Goal: Transaction & Acquisition: Download file/media

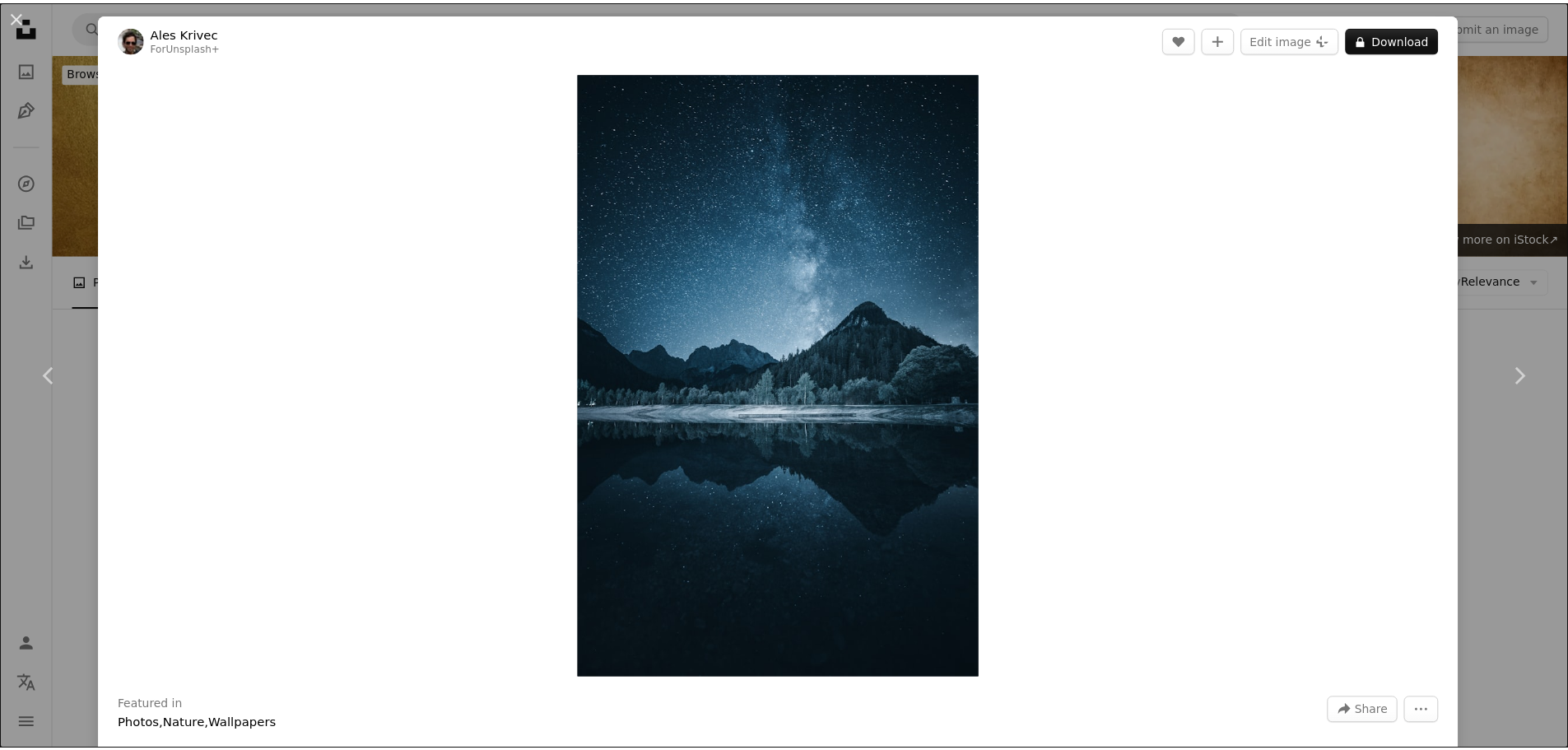
scroll to position [458, 0]
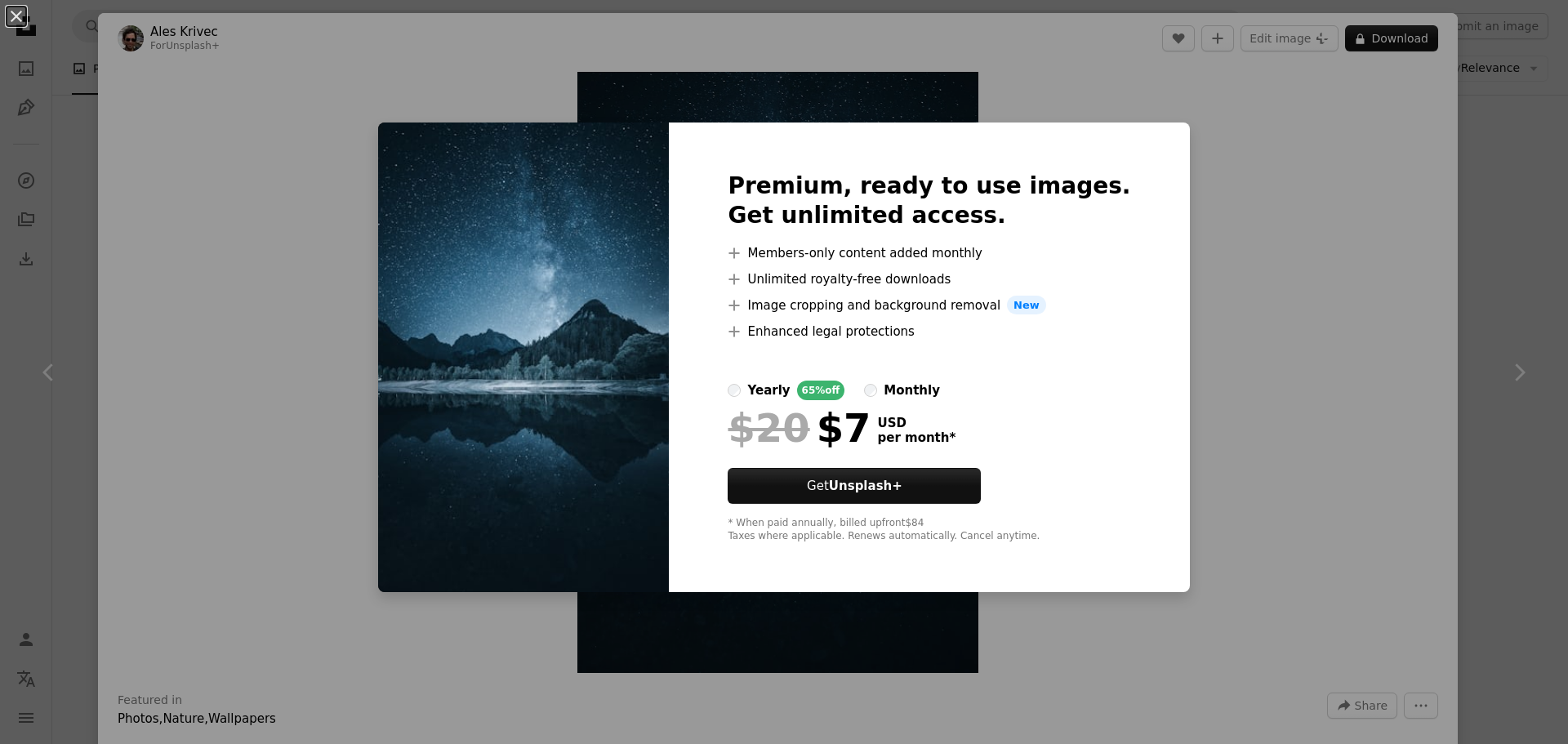
drag, startPoint x: 1338, startPoint y: 100, endPoint x: 1240, endPoint y: 222, distance: 156.5
click at [1299, 166] on div "An X shape Premium, ready to use images. Get unlimited access. A plus sign Memb…" at bounding box center [784, 372] width 1568 height 744
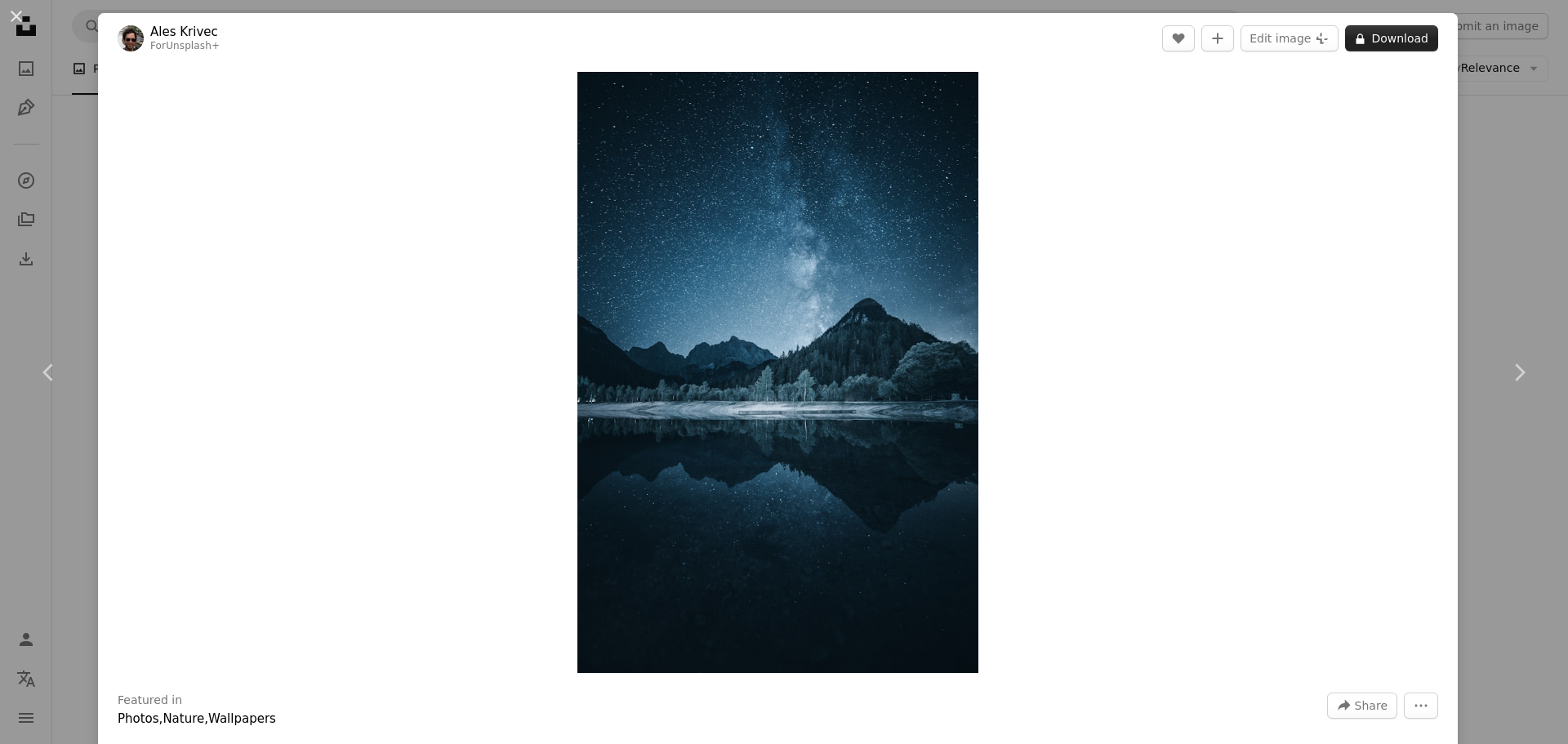
click at [1406, 41] on button "A lock Download" at bounding box center [1392, 38] width 93 height 27
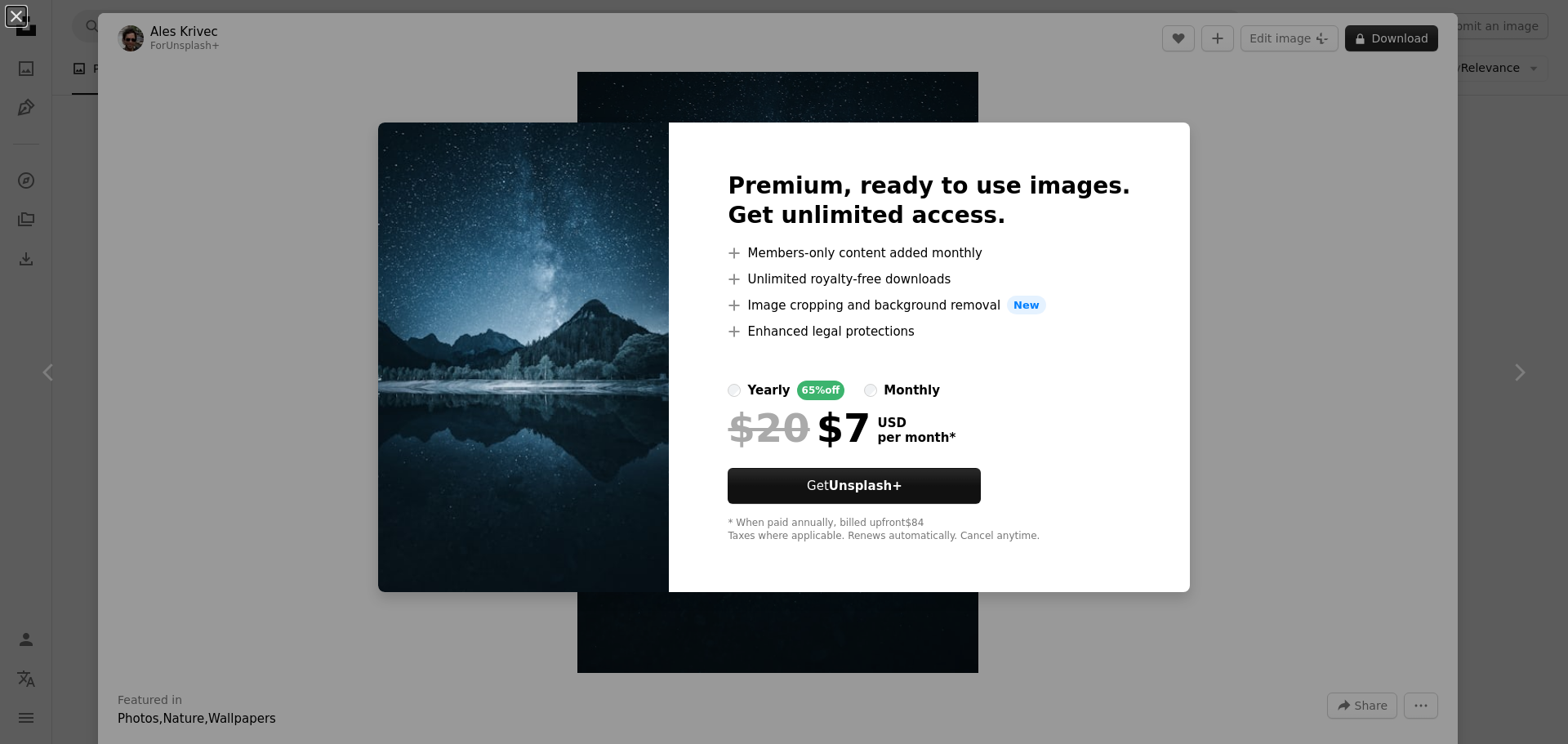
click at [1395, 41] on div "An X shape Premium, ready to use images. Get unlimited access. A plus sign Memb…" at bounding box center [784, 372] width 1568 height 744
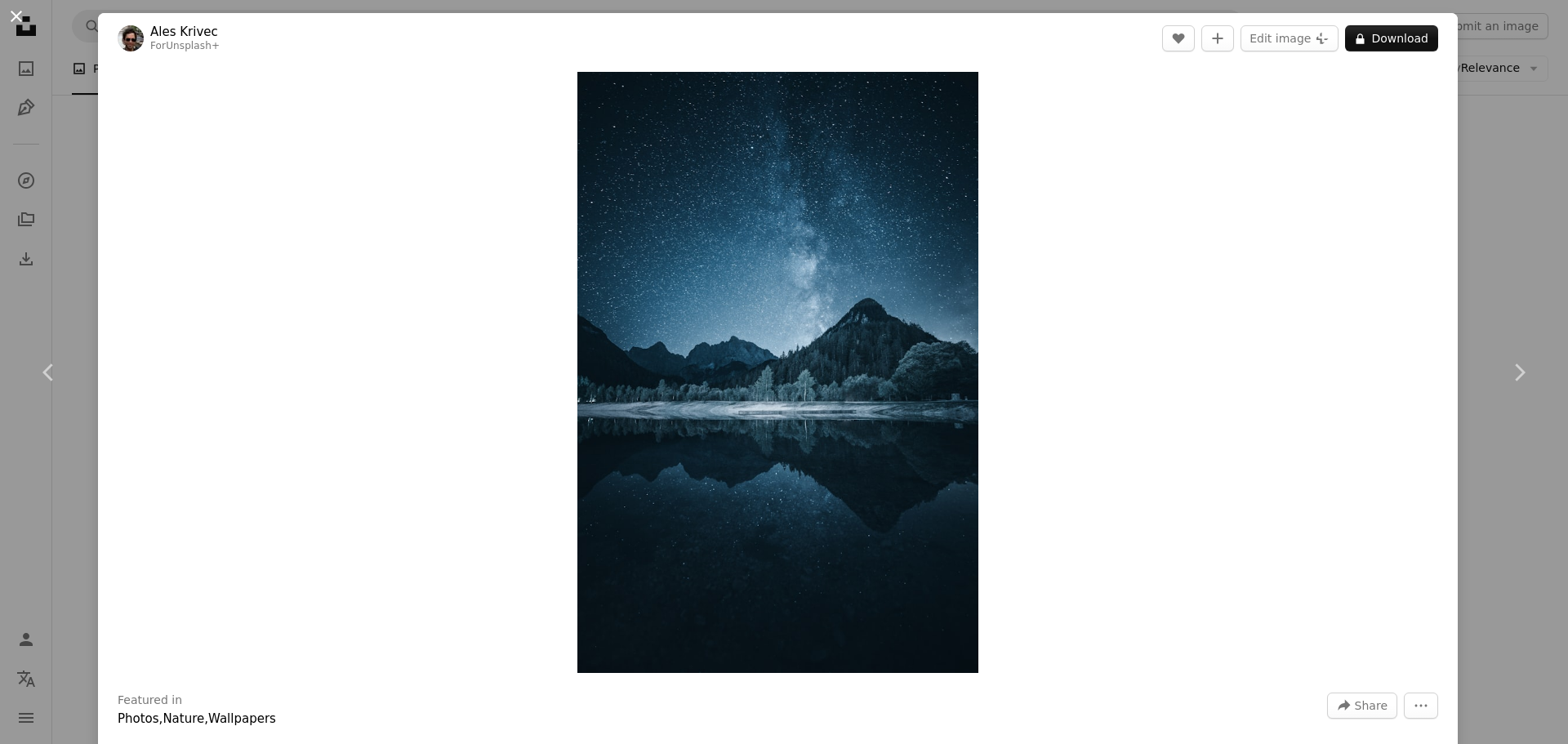
click at [22, 15] on button "An X shape" at bounding box center [16, 16] width 19 height 19
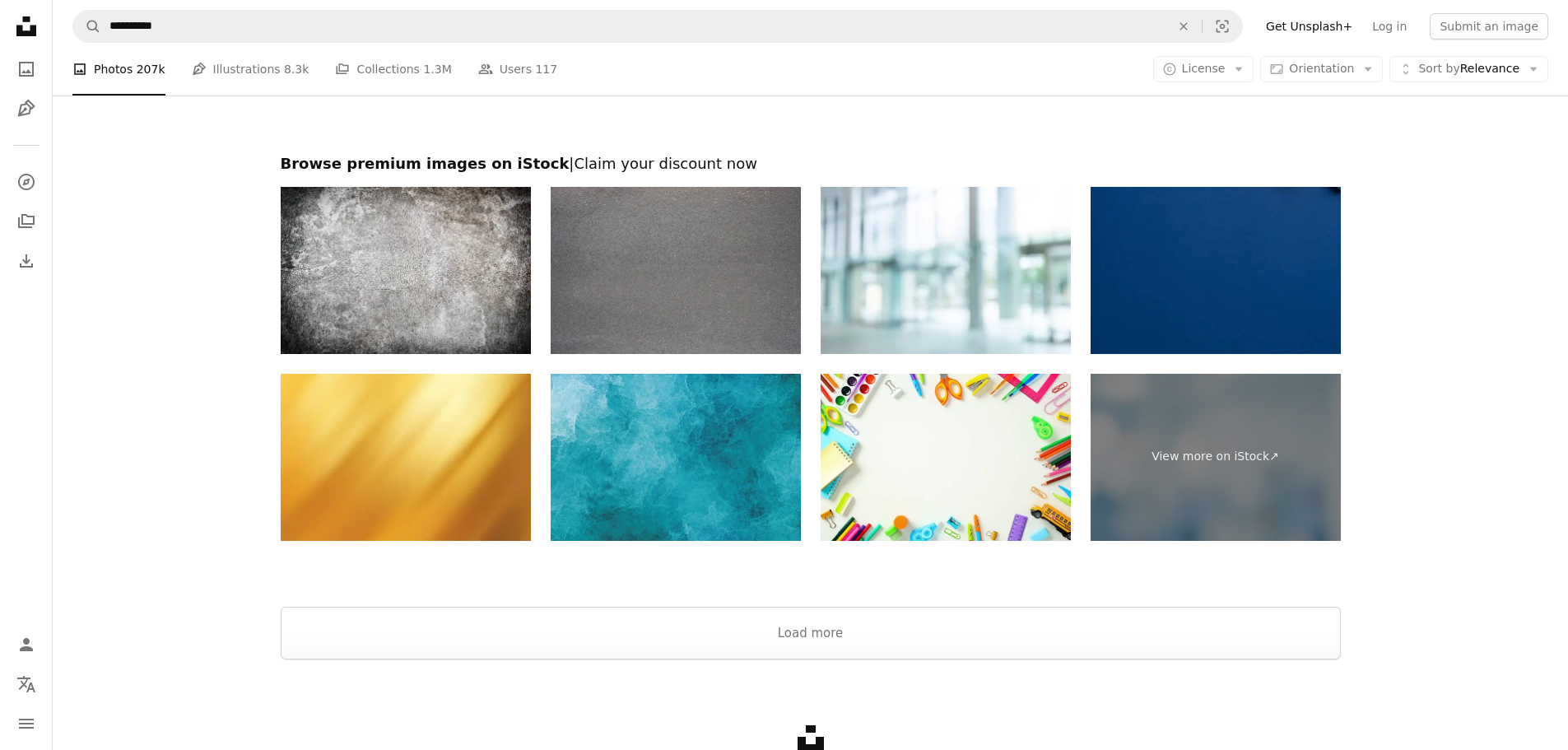
scroll to position [3750, 0]
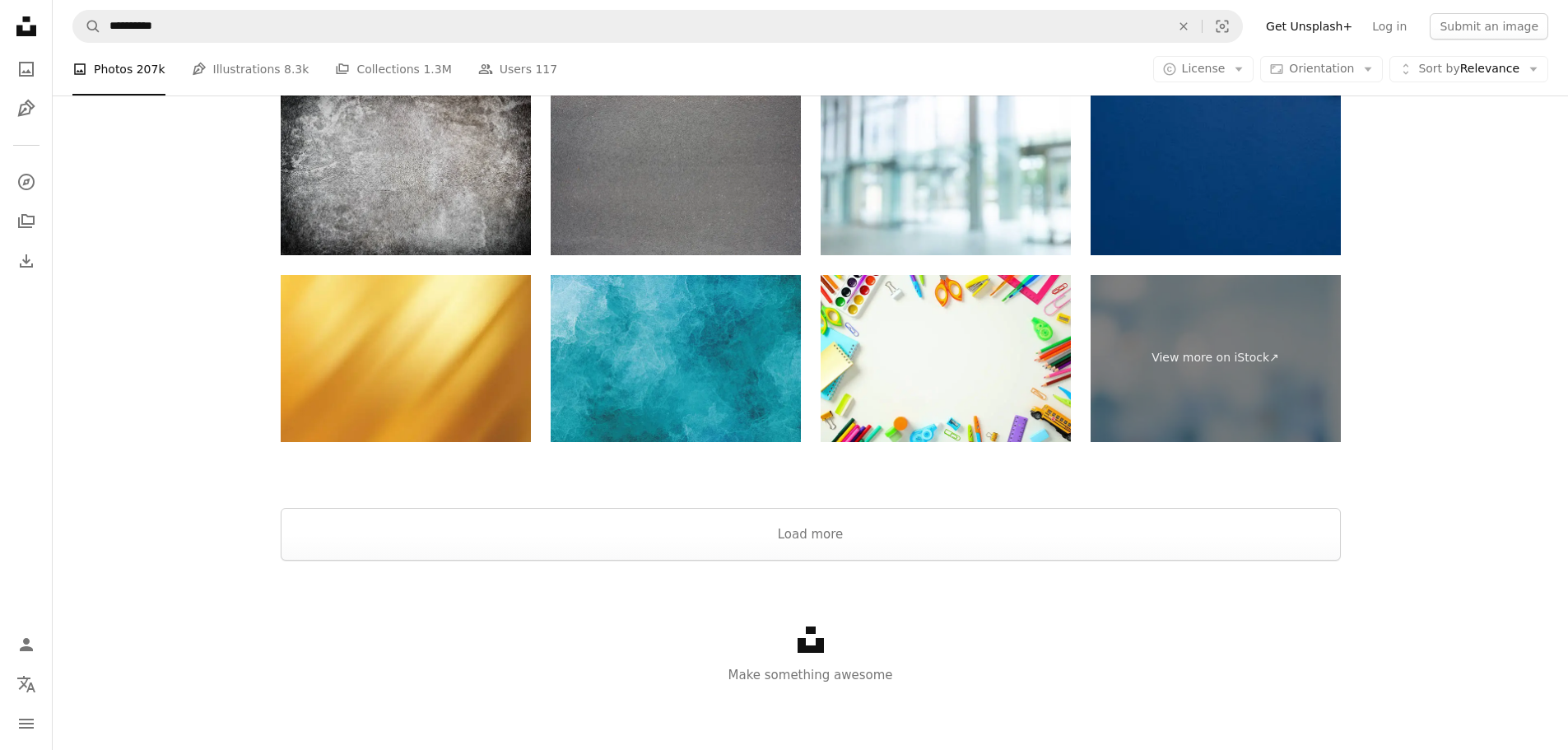
click at [451, 203] on img at bounding box center [406, 171] width 250 height 167
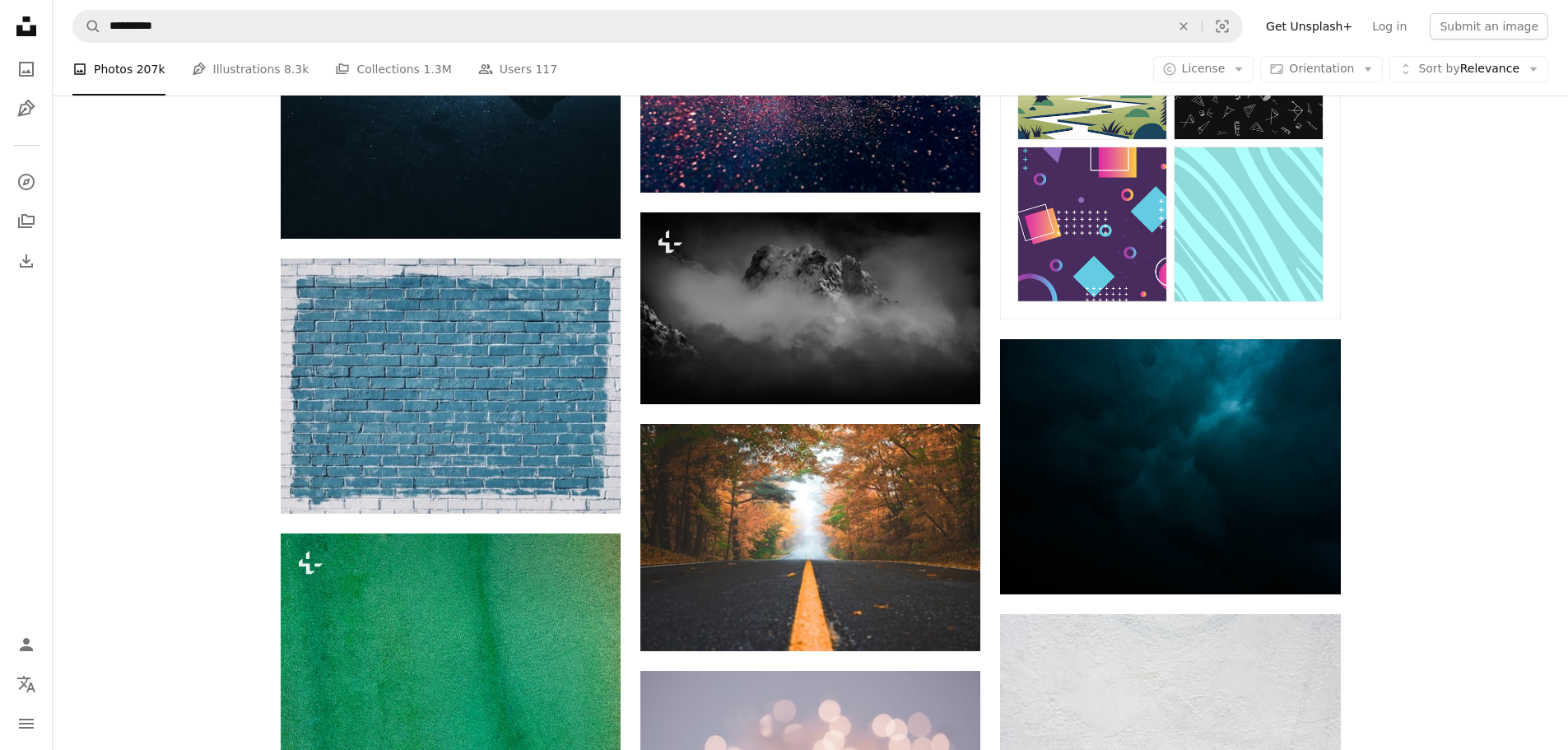
scroll to position [870, 0]
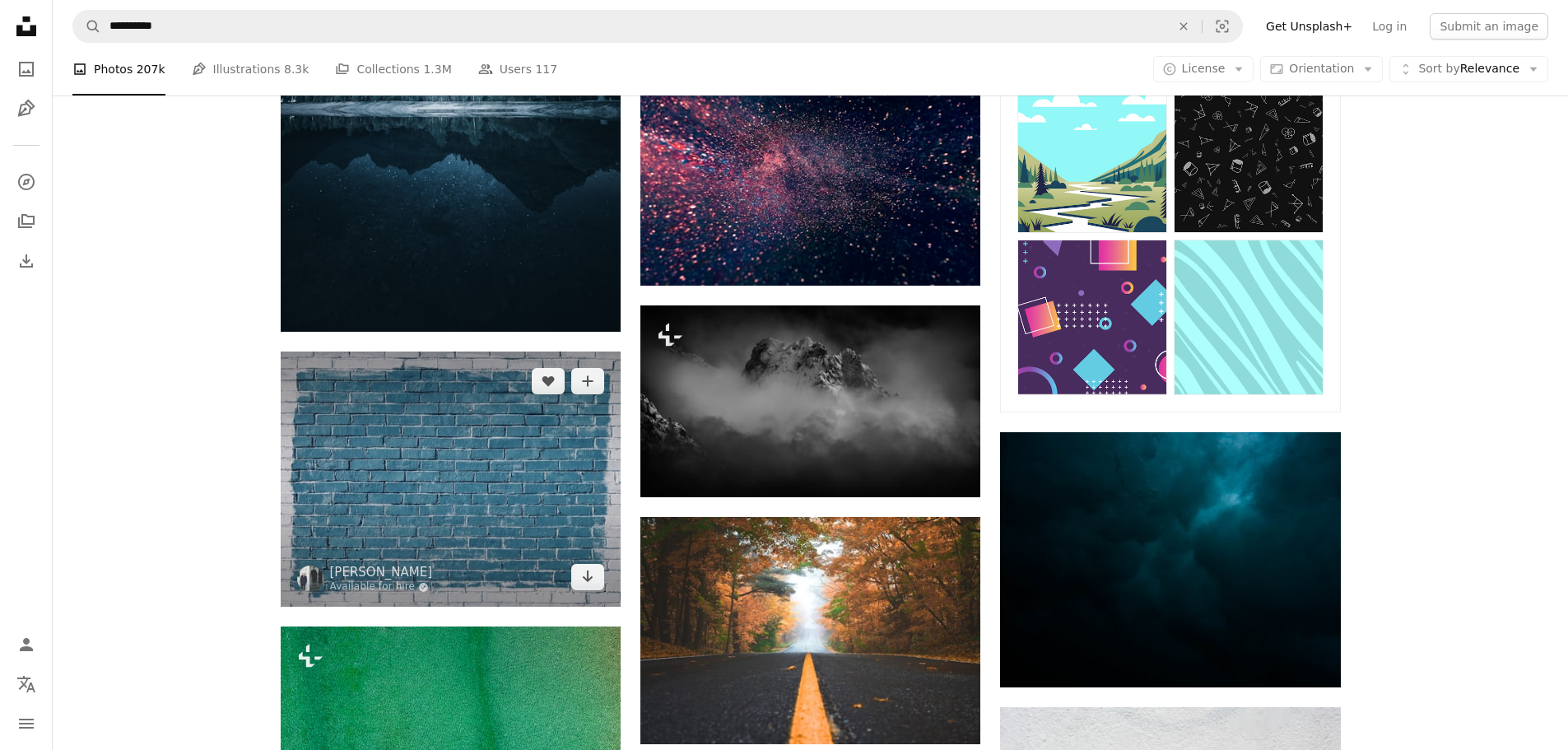
click at [541, 505] on img at bounding box center [451, 478] width 340 height 255
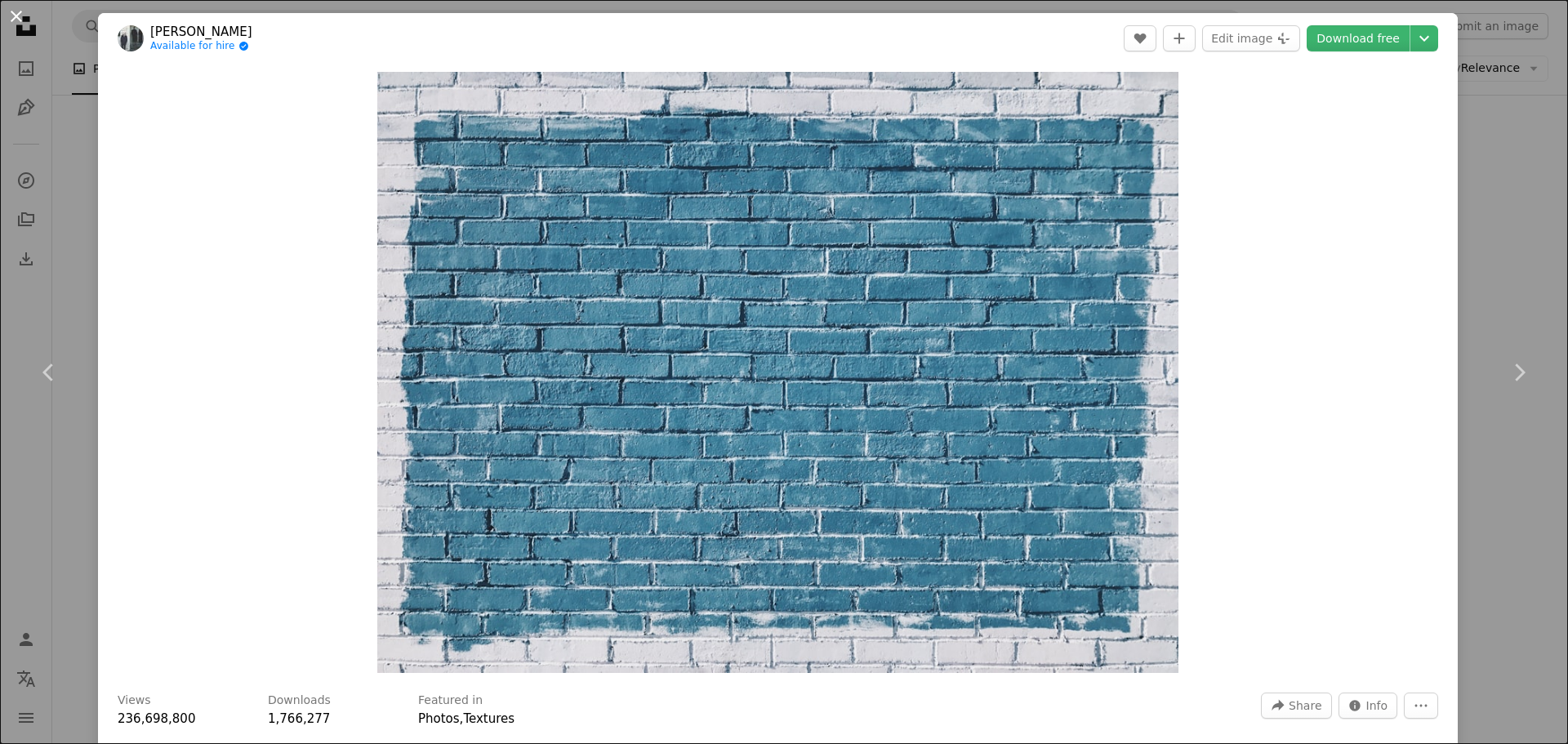
click at [9, 6] on button "An X shape" at bounding box center [16, 16] width 19 height 19
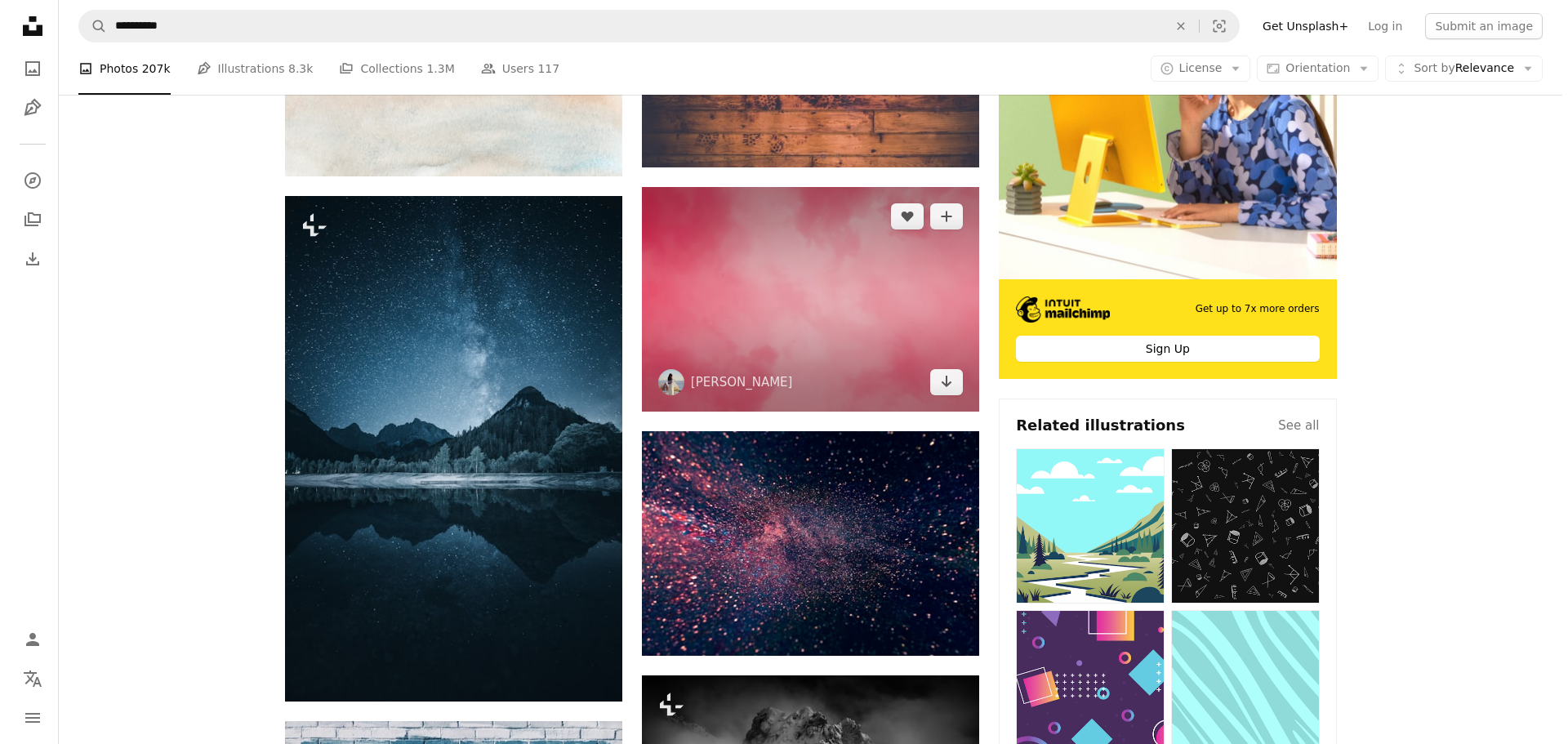
scroll to position [461, 0]
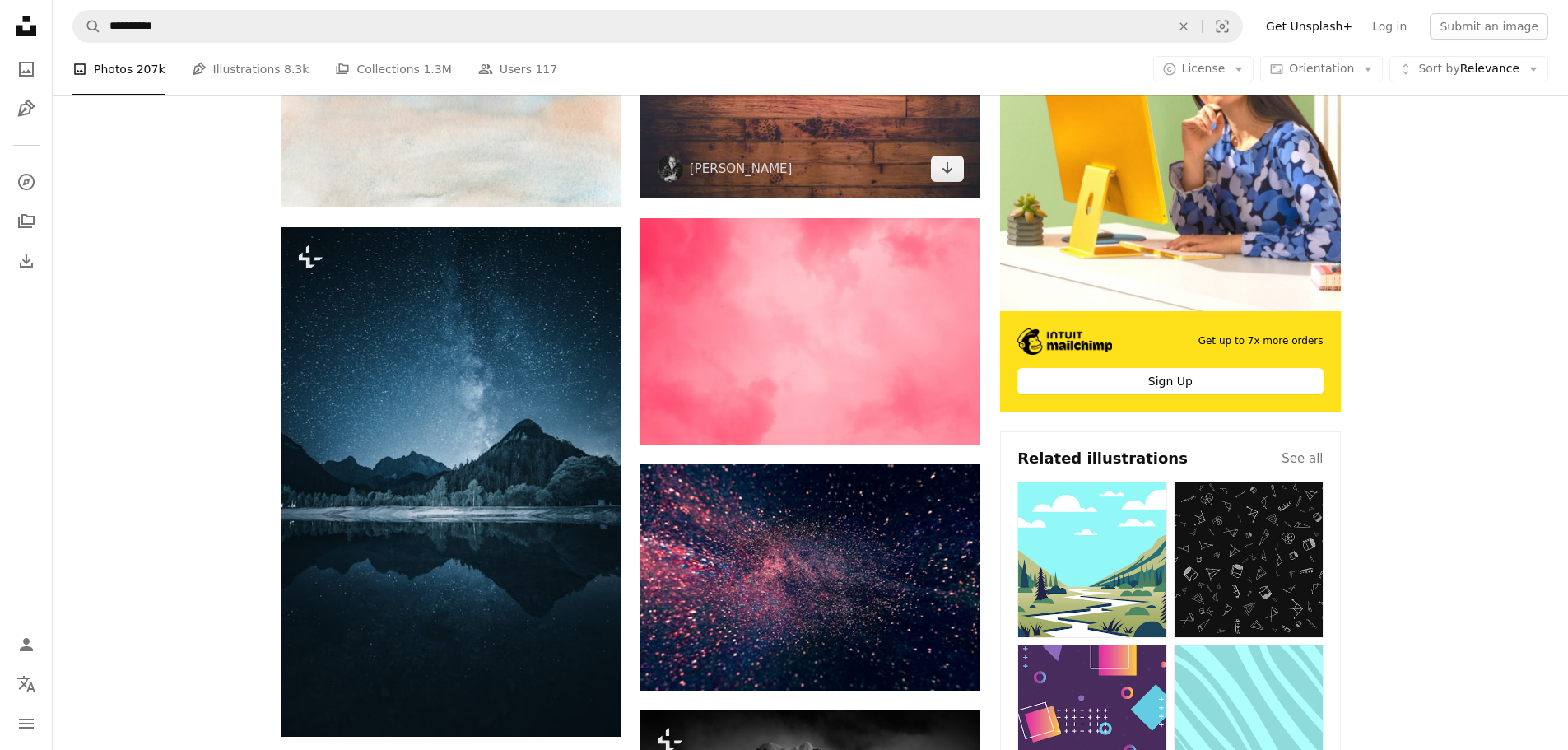
click at [825, 136] on img at bounding box center [810, 84] width 340 height 226
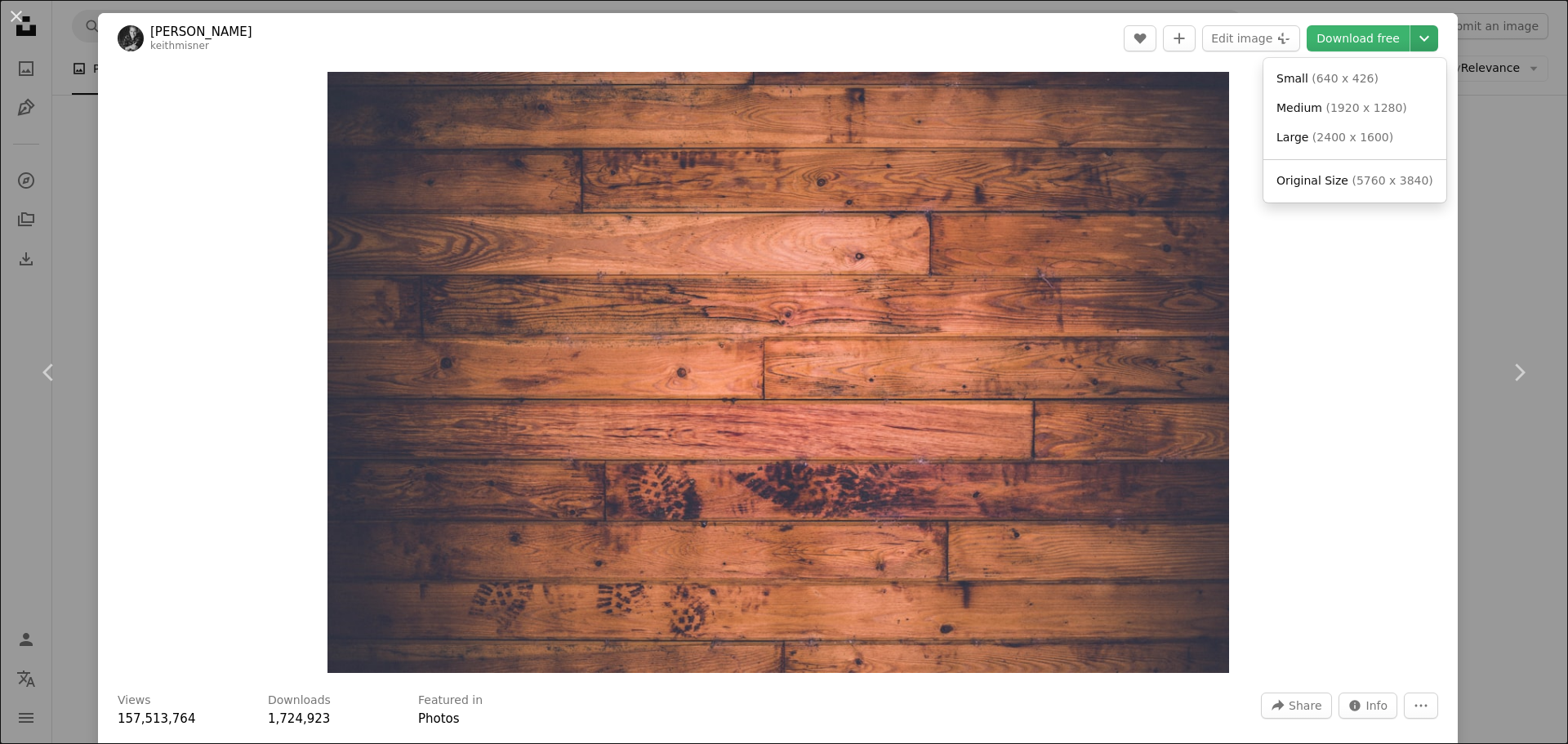
click at [1411, 41] on icon "Chevron down" at bounding box center [1424, 38] width 27 height 19
click at [1330, 179] on span "Original Size" at bounding box center [1312, 181] width 71 height 13
